Goal: Navigation & Orientation: Find specific page/section

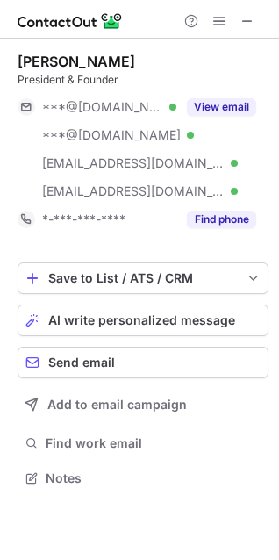
scroll to position [466, 279]
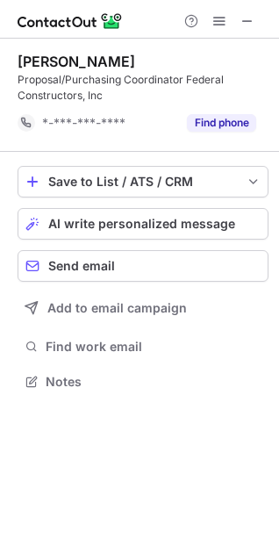
scroll to position [369, 279]
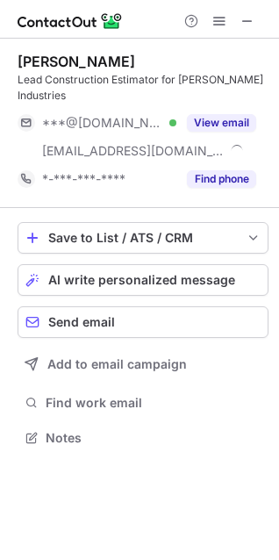
scroll to position [410, 279]
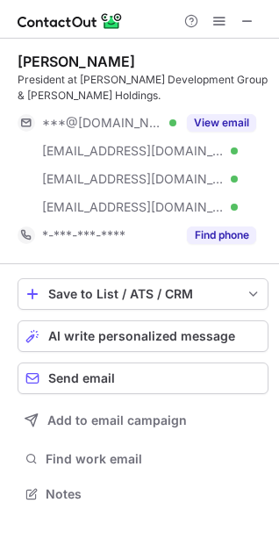
scroll to position [482, 279]
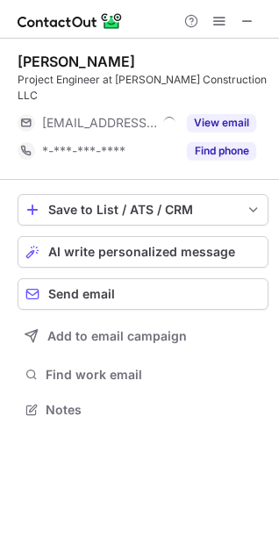
scroll to position [398, 279]
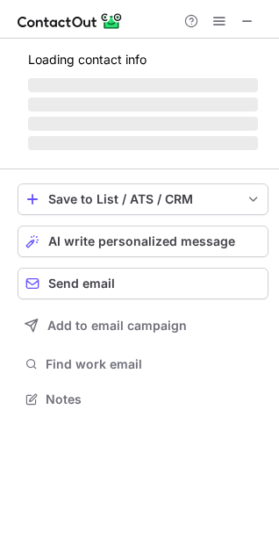
scroll to position [382, 279]
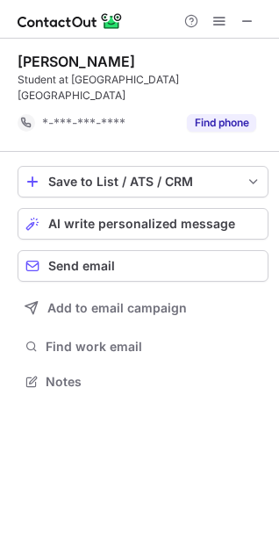
scroll to position [369, 279]
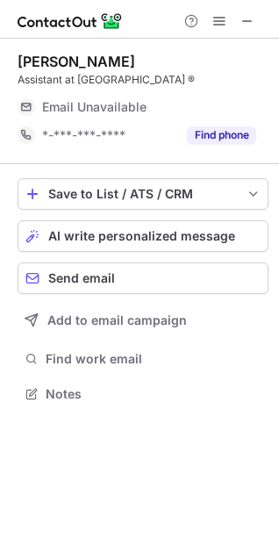
scroll to position [382, 279]
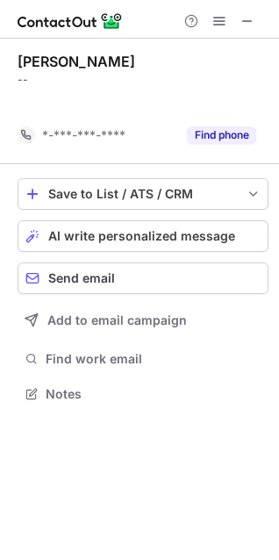
scroll to position [354, 279]
